Goal: Find contact information: Find contact information

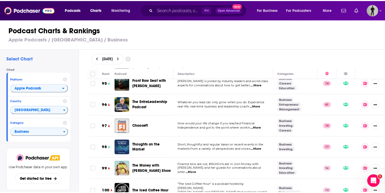
scroll to position [2091, 0]
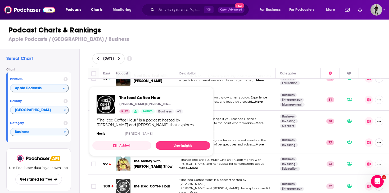
click at [123, 179] on img "The Iced Coffee Hour" at bounding box center [123, 186] width 15 height 15
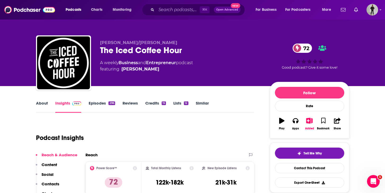
click at [46, 103] on link "About" at bounding box center [42, 107] width 12 height 12
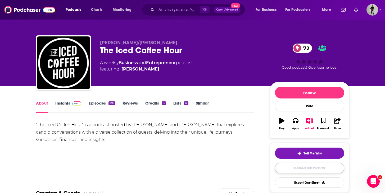
click at [310, 167] on link "Contact This Podcast" at bounding box center [309, 168] width 69 height 10
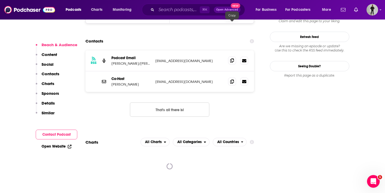
click at [232, 58] on icon at bounding box center [232, 60] width 4 height 4
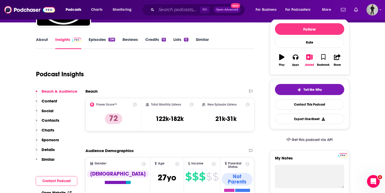
scroll to position [60, 0]
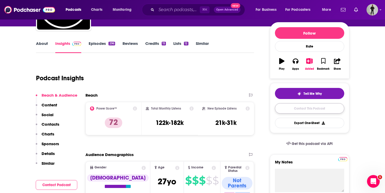
click at [305, 109] on link "Contact This Podcast" at bounding box center [309, 108] width 69 height 10
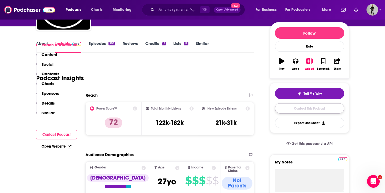
scroll to position [522, 0]
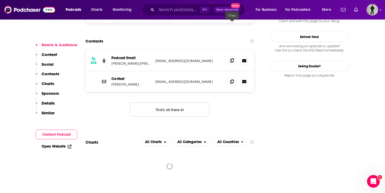
click at [232, 58] on icon at bounding box center [232, 60] width 4 height 4
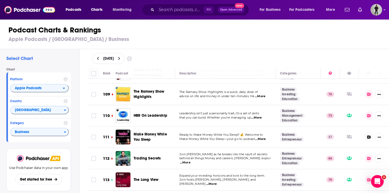
scroll to position [2383, 0]
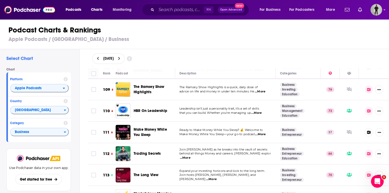
click at [217, 178] on span "...More" at bounding box center [211, 180] width 11 height 4
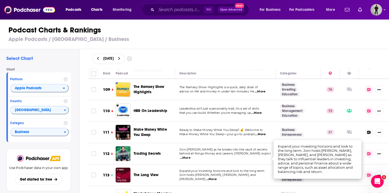
click at [252, 35] on div "Podcast Charts & Rankings Apple Podcasts / [GEOGRAPHIC_DATA] / Business" at bounding box center [197, 34] width 394 height 30
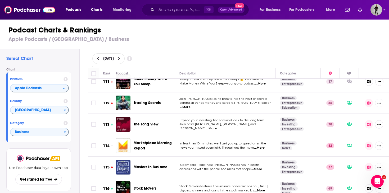
scroll to position [2439, 0]
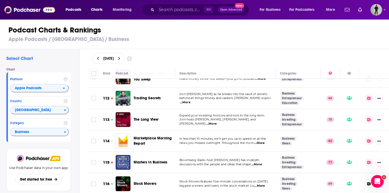
click at [260, 163] on span "...More" at bounding box center [256, 165] width 11 height 4
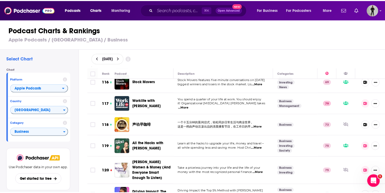
scroll to position [2570, 0]
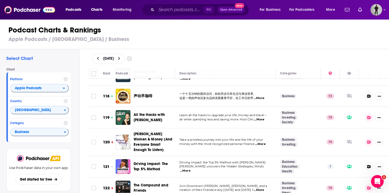
click at [261, 188] on span "...More" at bounding box center [259, 190] width 11 height 4
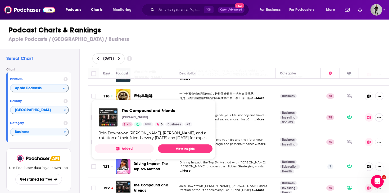
click at [159, 183] on span "The Compound and Friends" at bounding box center [151, 188] width 35 height 10
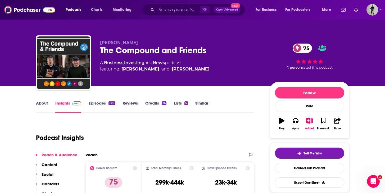
click at [96, 101] on link "Episodes 629" at bounding box center [102, 107] width 26 height 12
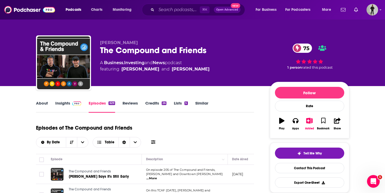
click at [40, 105] on link "About" at bounding box center [42, 107] width 12 height 12
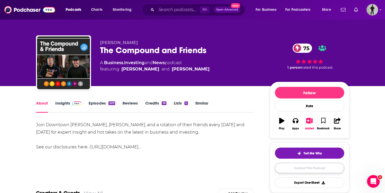
click at [299, 170] on link "Contact This Podcast" at bounding box center [309, 168] width 69 height 10
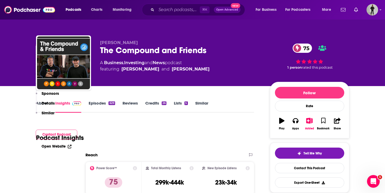
scroll to position [552, 0]
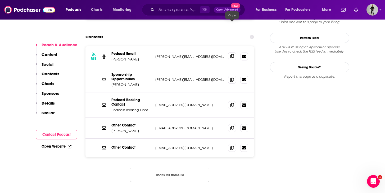
click at [230, 54] on icon at bounding box center [232, 56] width 4 height 4
click at [231, 52] on span at bounding box center [232, 56] width 8 height 8
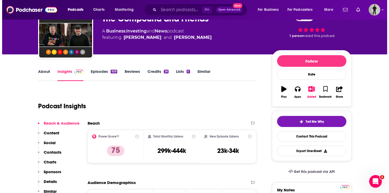
scroll to position [0, 0]
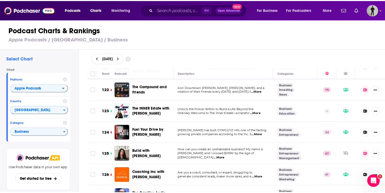
scroll to position [2673, 0]
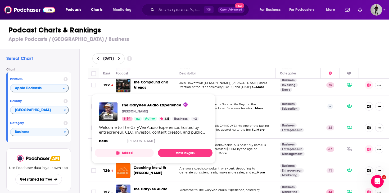
click at [161, 187] on span "The GaryVee Audio Experience" at bounding box center [151, 192] width 34 height 10
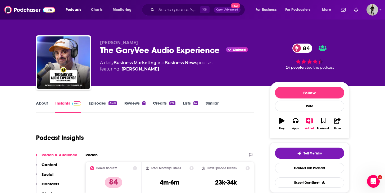
click at [44, 104] on link "About" at bounding box center [42, 107] width 12 height 12
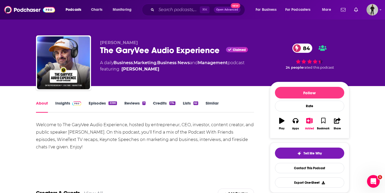
click at [101, 106] on link "Episodes 3390" at bounding box center [103, 107] width 28 height 12
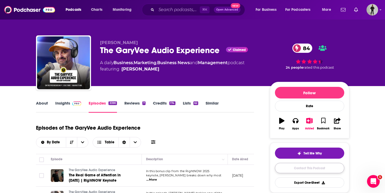
click at [286, 169] on link "Contact This Podcast" at bounding box center [309, 168] width 69 height 10
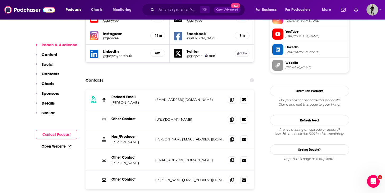
scroll to position [499, 0]
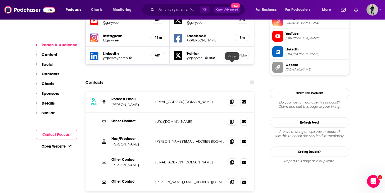
click at [232, 100] on icon at bounding box center [232, 102] width 4 height 4
click at [231, 100] on icon at bounding box center [232, 102] width 4 height 4
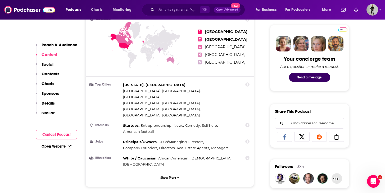
scroll to position [0, 0]
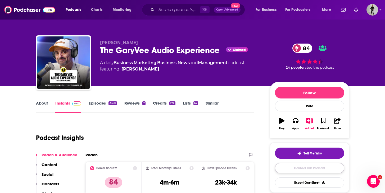
click at [294, 170] on link "Contact This Podcast" at bounding box center [309, 168] width 69 height 10
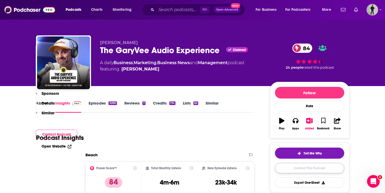
scroll to position [540, 0]
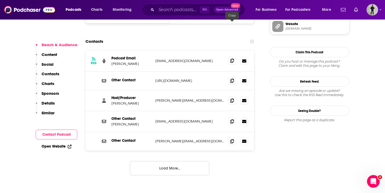
click at [232, 59] on icon at bounding box center [232, 61] width 4 height 4
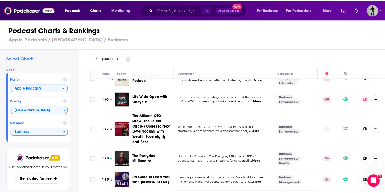
scroll to position [3860, 0]
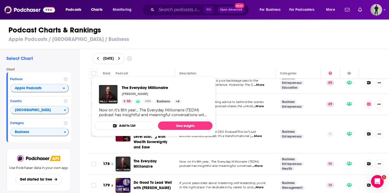
click at [145, 159] on span "The Everyday Millionaire" at bounding box center [145, 164] width 23 height 10
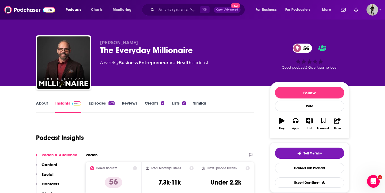
click at [40, 103] on link "About" at bounding box center [42, 107] width 12 height 12
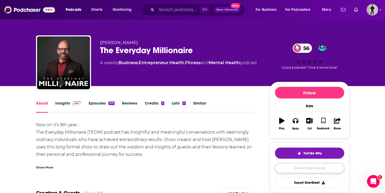
click at [284, 169] on link "Contact This Podcast" at bounding box center [309, 168] width 69 height 10
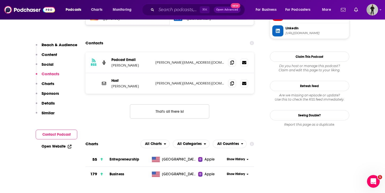
scroll to position [416, 0]
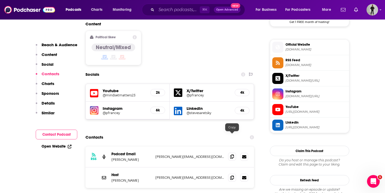
click at [231, 155] on icon at bounding box center [232, 157] width 4 height 4
click at [231, 153] on span at bounding box center [232, 157] width 8 height 8
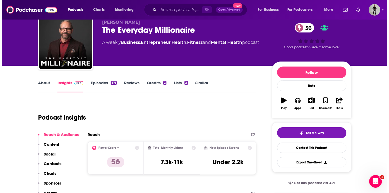
scroll to position [0, 0]
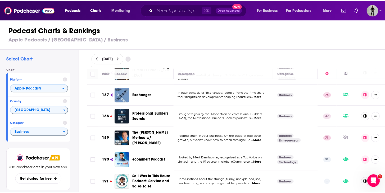
scroll to position [4122, 0]
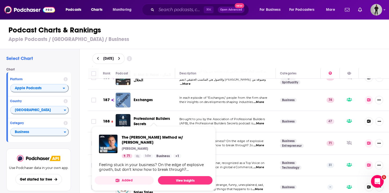
click at [146, 136] on span "The [PERSON_NAME] Method w/ [PERSON_NAME]" at bounding box center [152, 143] width 36 height 15
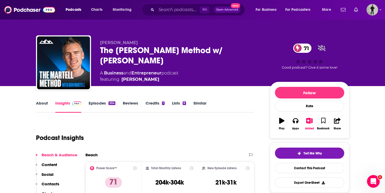
click at [44, 105] on link "About" at bounding box center [42, 107] width 12 height 12
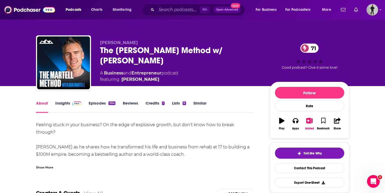
click at [40, 167] on div "Show More" at bounding box center [44, 167] width 17 height 5
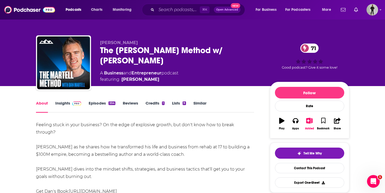
click at [103, 105] on link "Episodes 554" at bounding box center [102, 107] width 26 height 12
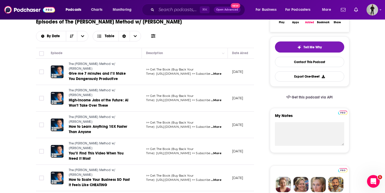
scroll to position [110, 0]
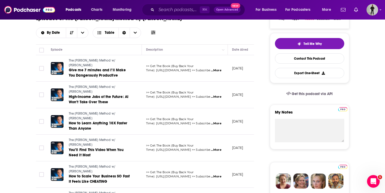
click at [212, 148] on span "...More" at bounding box center [216, 150] width 11 height 4
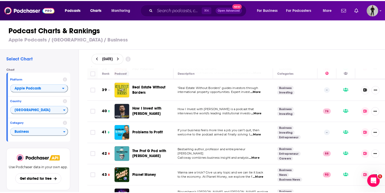
scroll to position [803, 0]
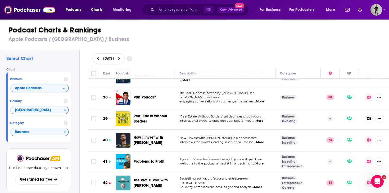
click at [258, 100] on span "...More" at bounding box center [259, 102] width 11 height 4
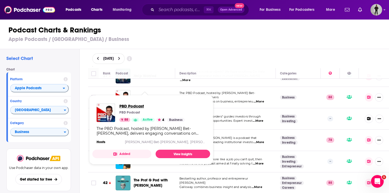
click at [138, 105] on span "PBD Podcast" at bounding box center [151, 106] width 65 height 5
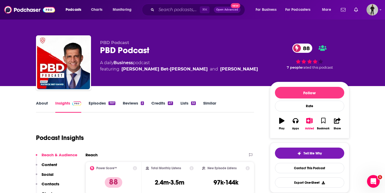
click at [44, 103] on link "About" at bounding box center [42, 107] width 12 height 12
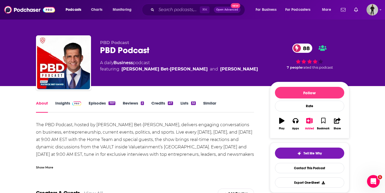
click at [101, 103] on link "Episodes 707" at bounding box center [102, 107] width 26 height 12
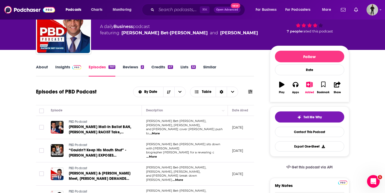
scroll to position [38, 0]
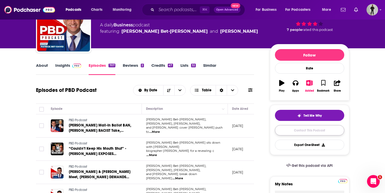
click at [290, 134] on link "Contact This Podcast" at bounding box center [309, 130] width 69 height 10
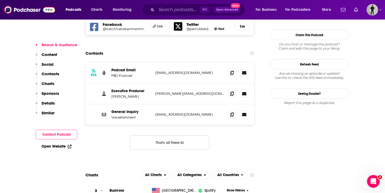
scroll to position [505, 0]
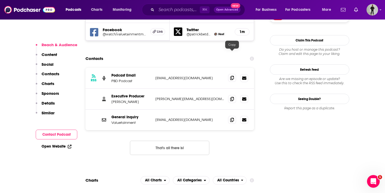
click at [232, 76] on icon at bounding box center [232, 78] width 4 height 4
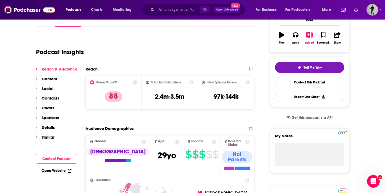
scroll to position [5, 0]
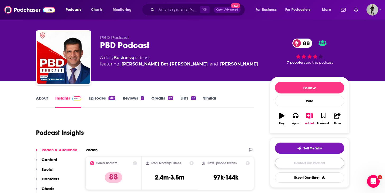
click at [281, 164] on link "Contact This Podcast" at bounding box center [309, 163] width 69 height 10
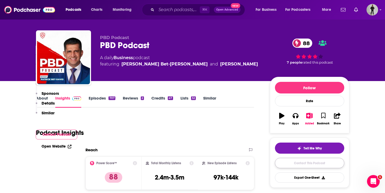
scroll to position [534, 0]
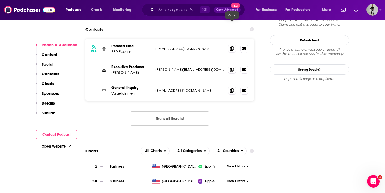
click at [232, 47] on icon at bounding box center [232, 49] width 4 height 4
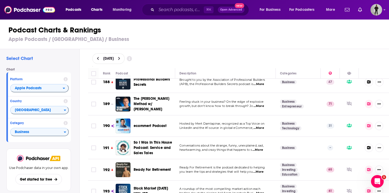
scroll to position [4313, 0]
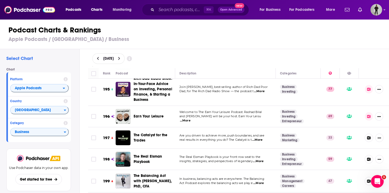
click at [191, 119] on span "...More" at bounding box center [185, 121] width 11 height 4
click at [311, 63] on div "[DATE]" at bounding box center [238, 58] width 293 height 11
click at [258, 160] on span "...More" at bounding box center [258, 162] width 11 height 4
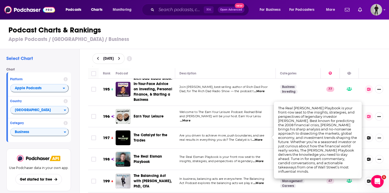
click at [244, 55] on div "[DATE]" at bounding box center [238, 58] width 293 height 11
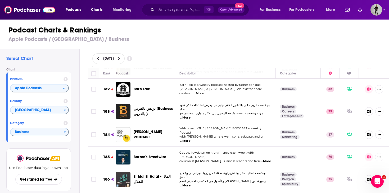
scroll to position [4011, 0]
